Goal: Transaction & Acquisition: Purchase product/service

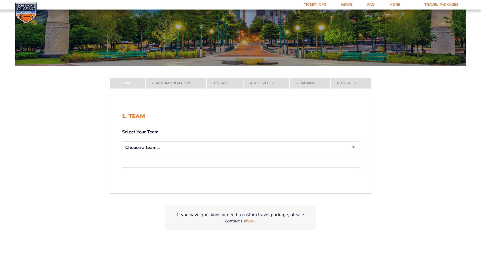
scroll to position [72, 0]
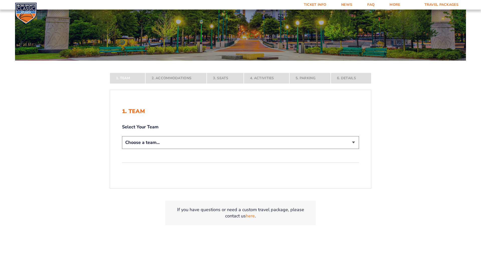
select select "12756"
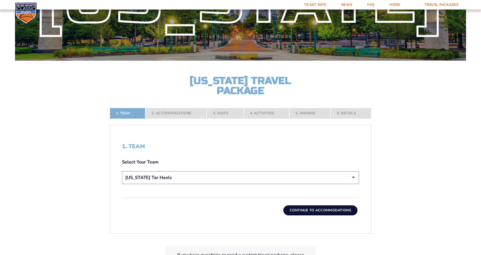
click at [304, 209] on button "Continue To Accommodations" at bounding box center [320, 210] width 74 height 10
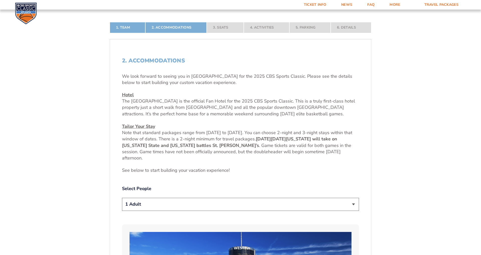
scroll to position [164, 0]
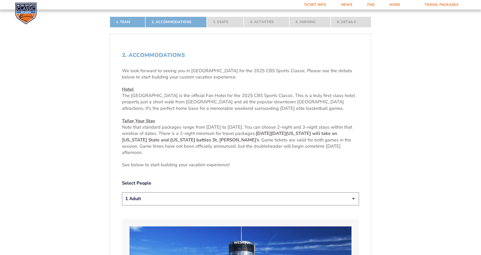
select select "4 Adults"
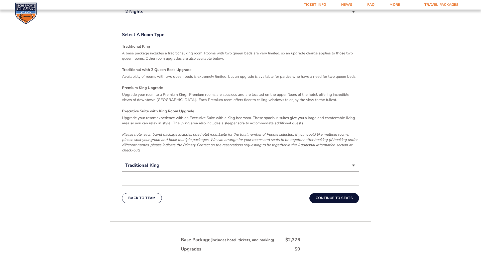
scroll to position [767, 0]
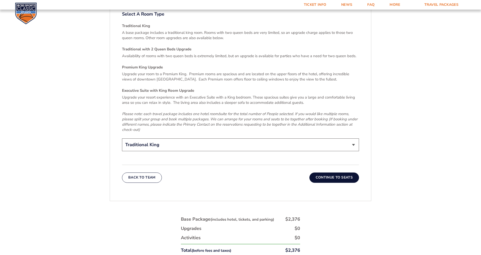
select select "Traditional with 2 Queen Beds Upgrade"
click at [335, 173] on button "Continue To Seats" at bounding box center [334, 177] width 50 height 10
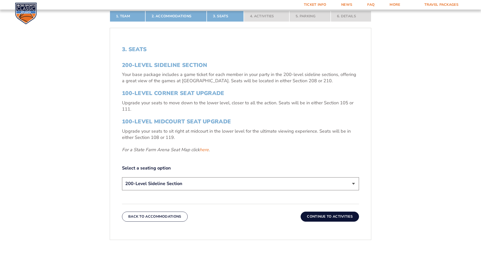
scroll to position [170, 0]
select select "100-Level Midcourt Seat Upgrade"
click at [333, 217] on button "Continue To Activities" at bounding box center [330, 216] width 58 height 10
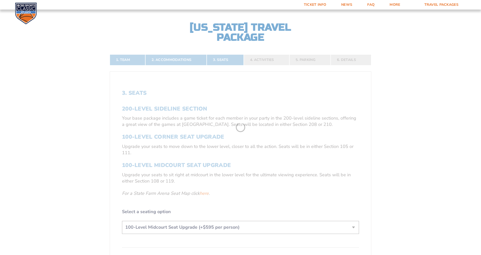
scroll to position [121, 0]
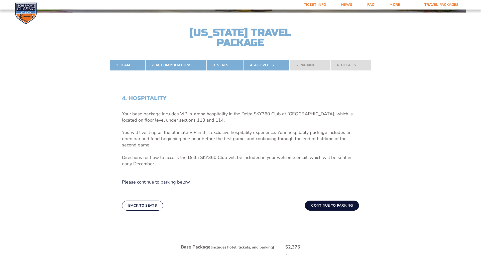
click at [336, 207] on button "Continue To Parking" at bounding box center [332, 205] width 54 height 10
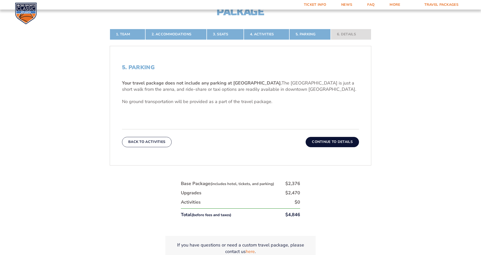
scroll to position [151, 0]
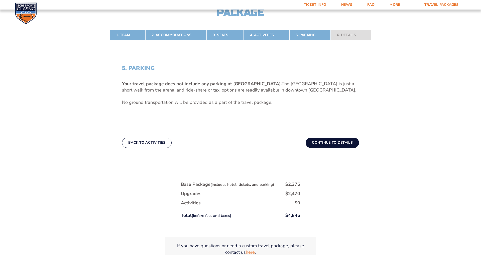
click at [338, 144] on button "Continue To Details" at bounding box center [332, 143] width 53 height 10
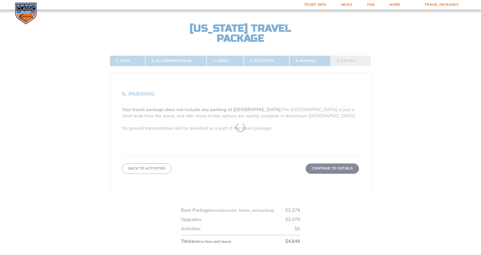
scroll to position [121, 0]
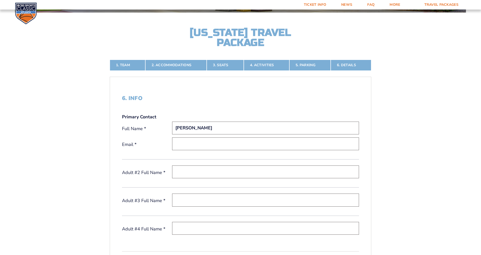
type input "[PERSON_NAME]"
type input "[EMAIL_ADDRESS][DOMAIN_NAME]"
type input "[PERSON_NAME]"
click at [192, 200] on input "CassidyDuvall" at bounding box center [265, 199] width 187 height 13
type input "[PERSON_NAME]"
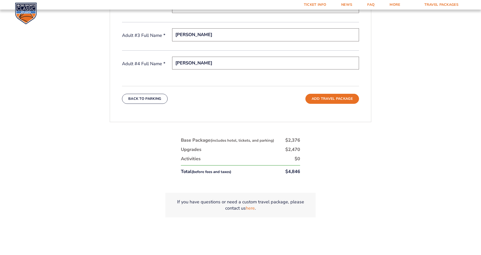
scroll to position [286, 0]
type input "[PERSON_NAME]"
click at [333, 100] on button "Add Travel Package" at bounding box center [332, 99] width 54 height 10
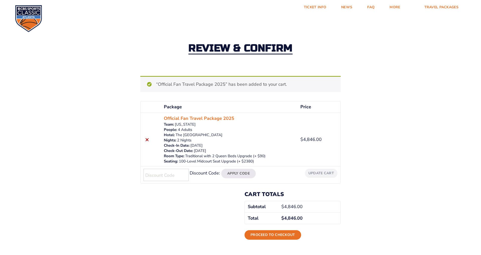
click at [177, 175] on input "Discount Code:" at bounding box center [166, 175] width 45 height 12
type input "ESPNSOCIAL"
click at [237, 174] on button "Apply Code" at bounding box center [238, 174] width 35 height 10
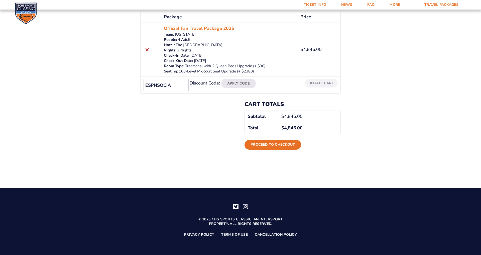
scroll to position [64, 0]
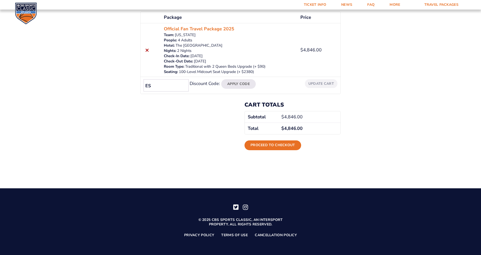
type input "E"
type input "CHAMPS"
click at [234, 83] on button "Apply Code" at bounding box center [238, 84] width 35 height 10
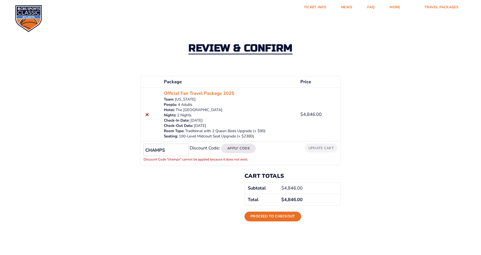
scroll to position [0, 0]
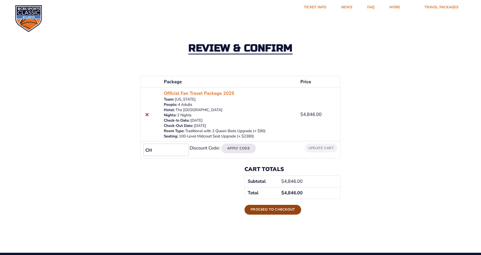
type input "C"
click at [266, 209] on link "Proceed to checkout" at bounding box center [273, 210] width 57 height 10
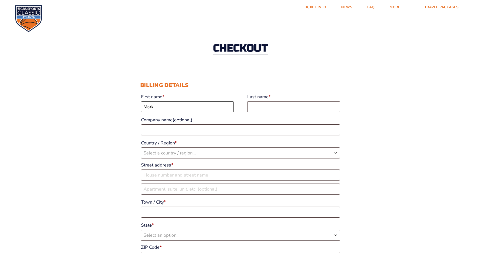
type input "Mark"
type input "[PERSON_NAME]"
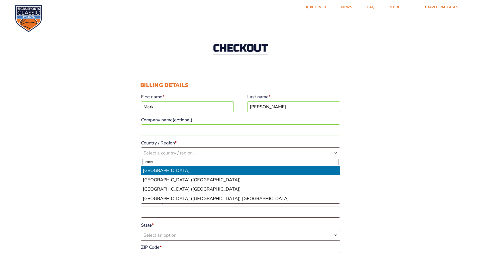
type input "united"
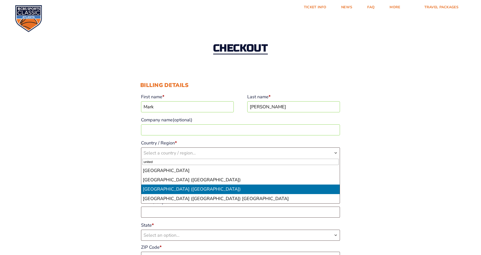
select select "US"
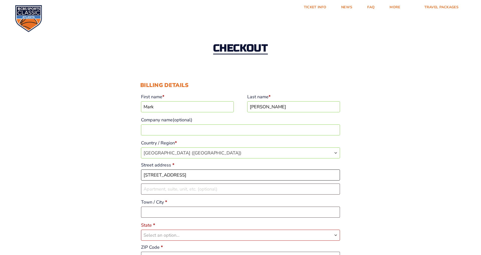
type input "[STREET_ADDRESS]"
type input "Louisville"
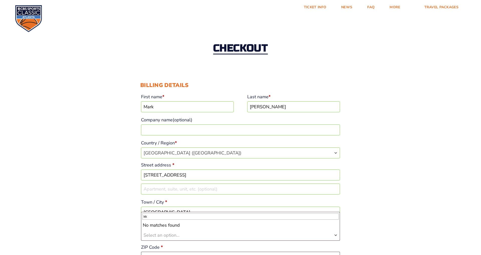
type input "k"
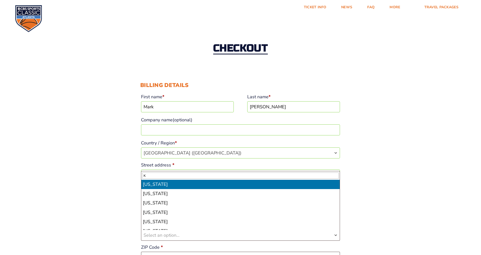
type input "K"
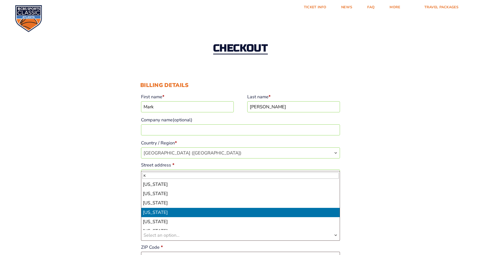
select select "KY"
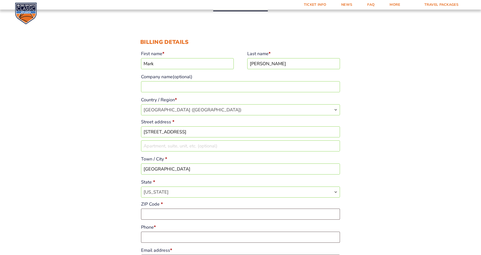
scroll to position [47, 0]
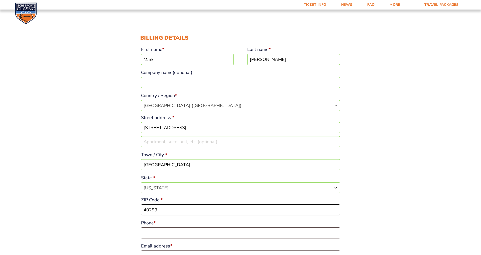
type input "40299"
type input "4"
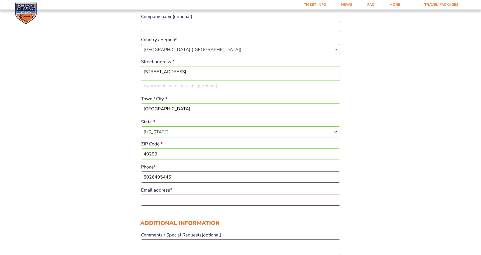
scroll to position [106, 0]
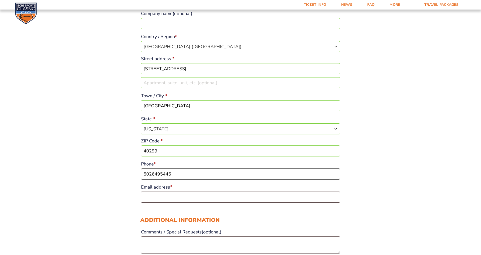
type input "5026495445"
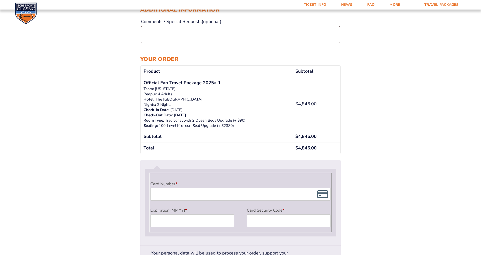
scroll to position [317, 0]
type input "[EMAIL_ADDRESS][DOMAIN_NAME]"
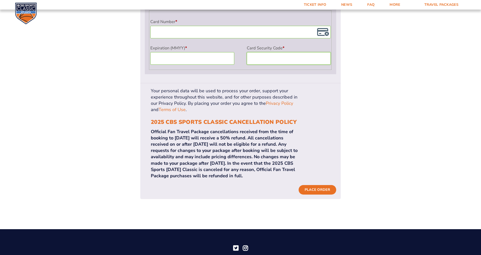
scroll to position [480, 0]
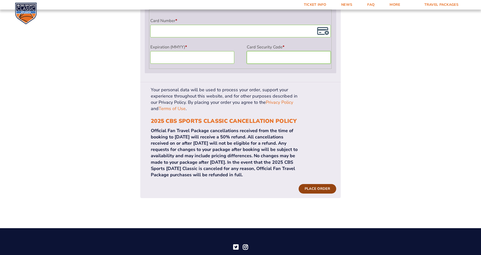
click at [318, 184] on button "Place order" at bounding box center [318, 189] width 38 height 10
